Goal: Task Accomplishment & Management: Manage account settings

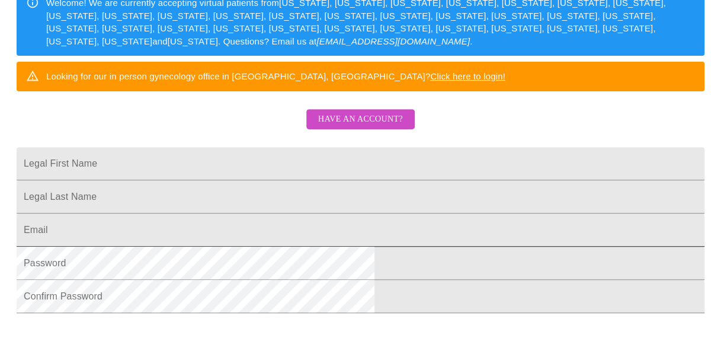
scroll to position [227, 0]
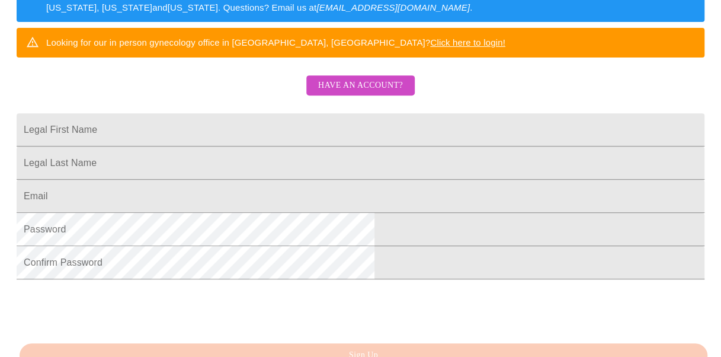
click at [351, 93] on span "Have an account?" at bounding box center [360, 85] width 85 height 15
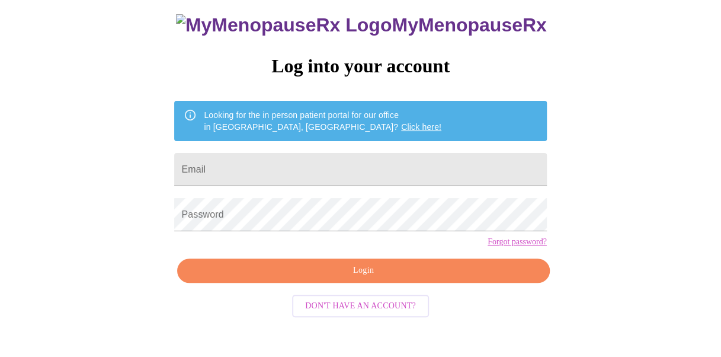
scroll to position [66, 0]
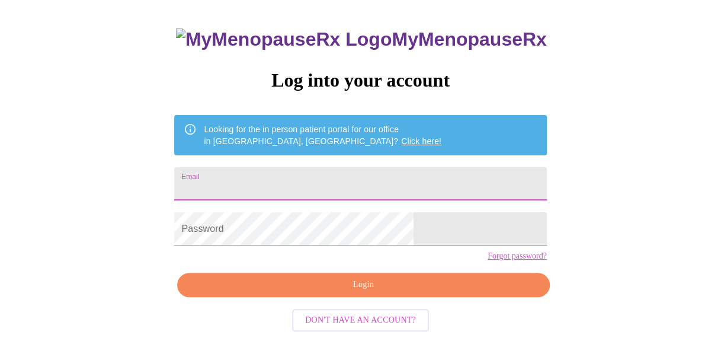
click at [286, 185] on input "Email" at bounding box center [360, 183] width 372 height 33
type input "[EMAIL_ADDRESS][DOMAIN_NAME]"
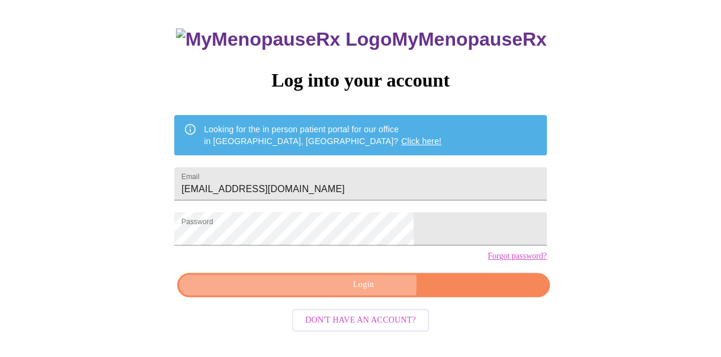
click at [352, 292] on span "Login" at bounding box center [363, 284] width 345 height 15
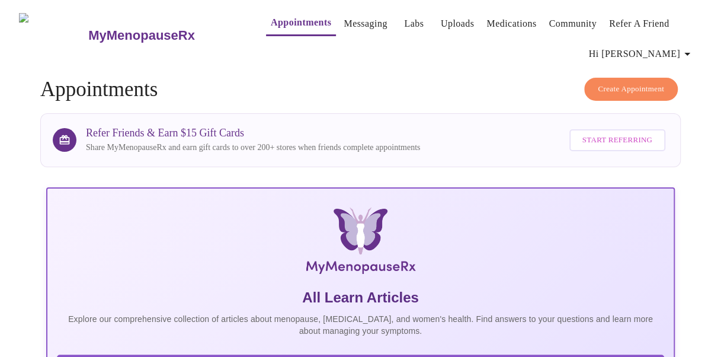
click at [404, 18] on link "Labs" at bounding box center [414, 23] width 20 height 17
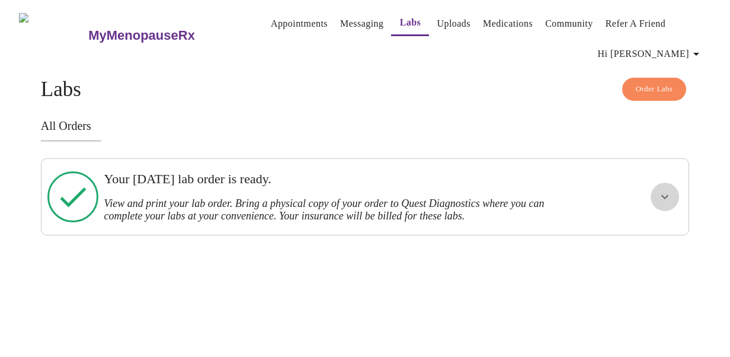
click at [672, 193] on icon "show more" at bounding box center [665, 197] width 14 height 14
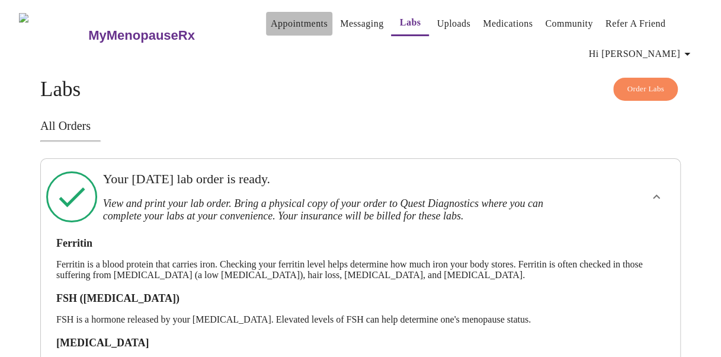
click at [289, 15] on link "Appointments" at bounding box center [299, 23] width 57 height 17
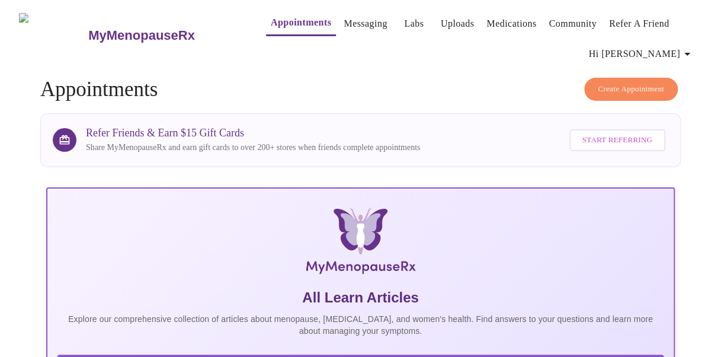
click at [448, 17] on link "Uploads" at bounding box center [458, 23] width 34 height 17
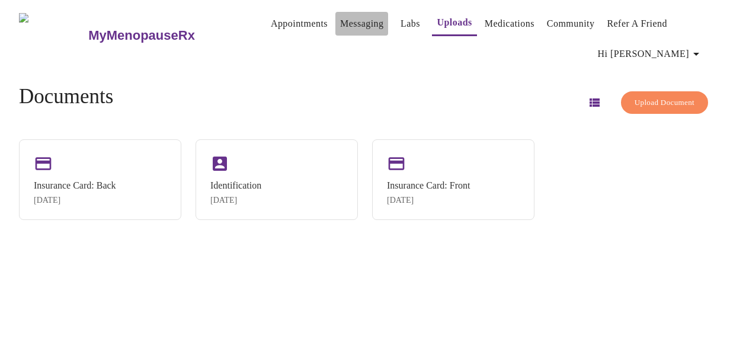
click at [340, 21] on link "Messaging" at bounding box center [361, 23] width 43 height 17
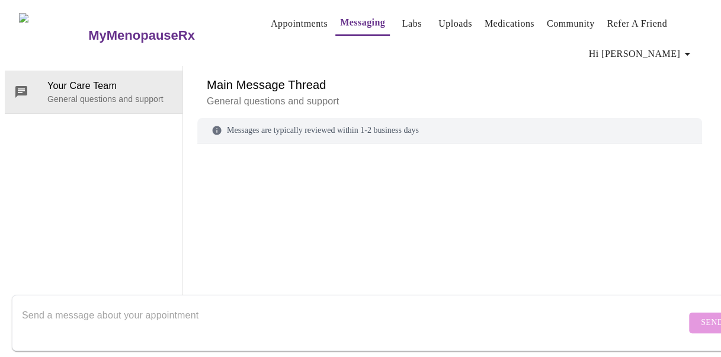
click at [638, 27] on button "Refer a Friend" at bounding box center [637, 24] width 70 height 24
click at [490, 17] on link "Medications" at bounding box center [510, 23] width 50 height 17
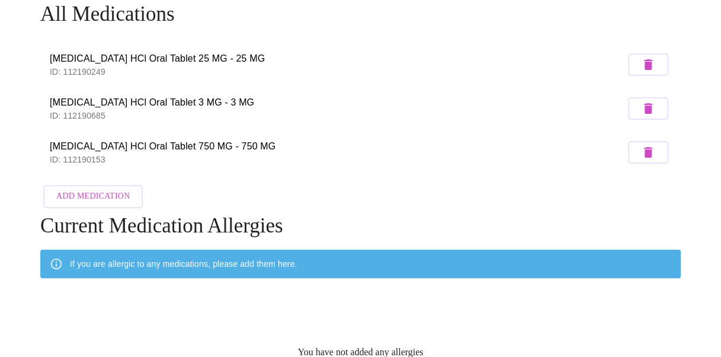
scroll to position [76, 0]
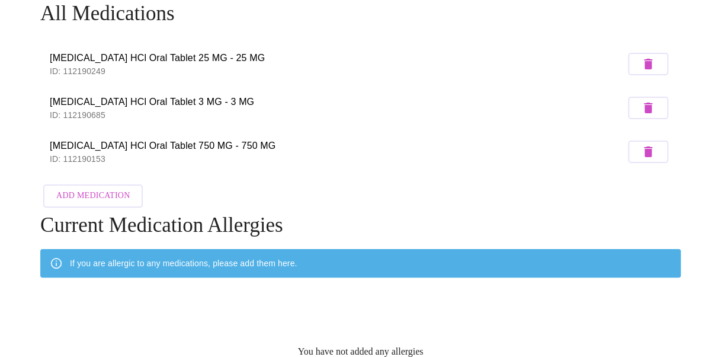
click at [91, 75] on li "[MEDICAL_DATA] HCl Oral Tablet 25 MG - 25 MG ID: 112190249" at bounding box center [360, 64] width 641 height 44
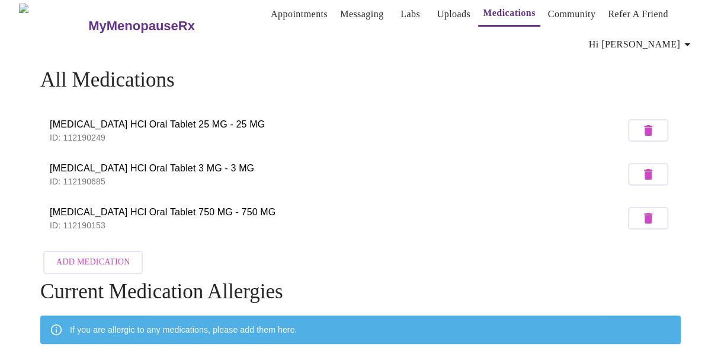
scroll to position [0, 0]
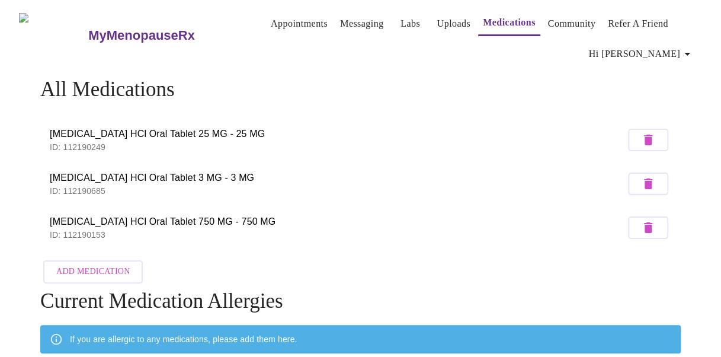
click at [661, 54] on span "Hi [PERSON_NAME]" at bounding box center [642, 54] width 106 height 17
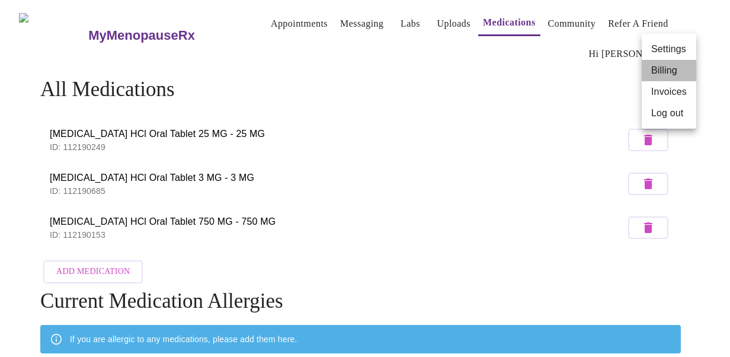
click at [667, 62] on li "Billing" at bounding box center [669, 70] width 55 height 21
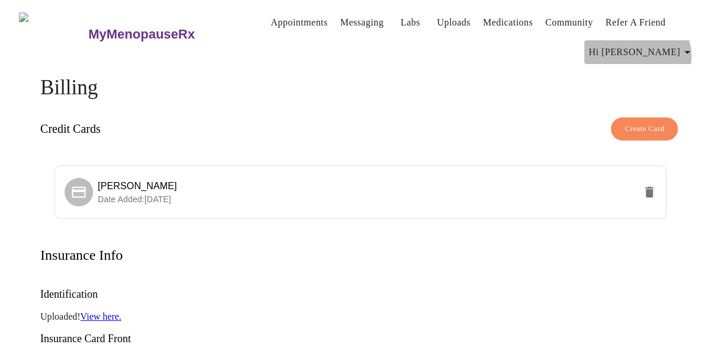
click at [686, 52] on icon "button" at bounding box center [687, 52] width 14 height 14
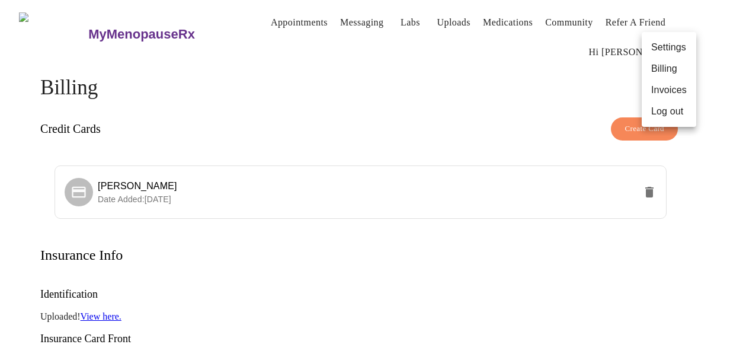
click at [682, 111] on li "Log out" at bounding box center [669, 111] width 55 height 21
